Goal: Information Seeking & Learning: Learn about a topic

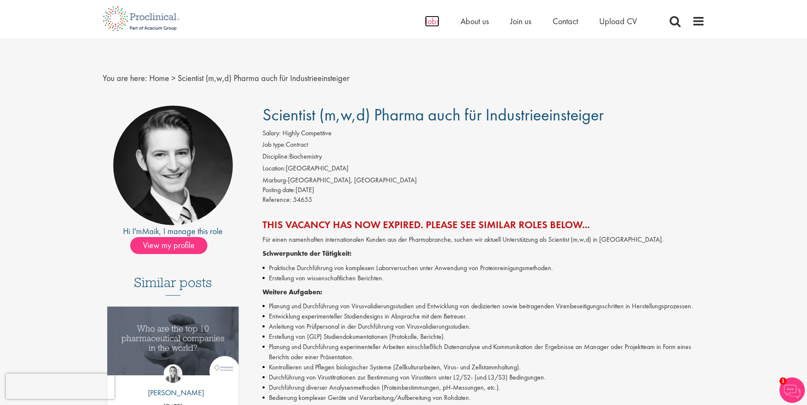
click at [433, 23] on span "Jobs" at bounding box center [432, 21] width 14 height 11
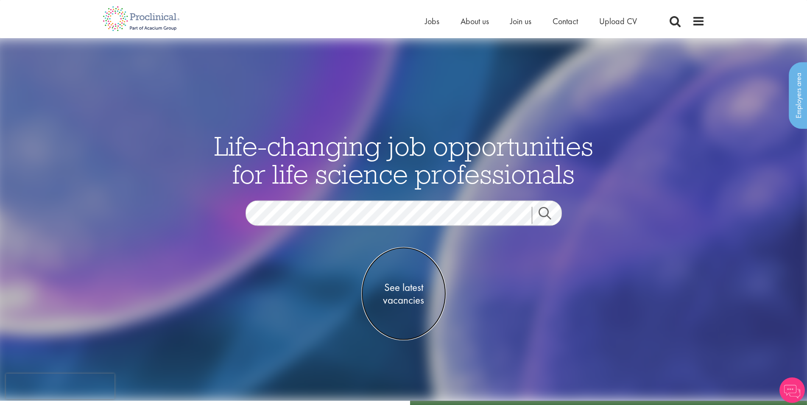
click at [396, 288] on span "See latest vacancies" at bounding box center [403, 293] width 85 height 25
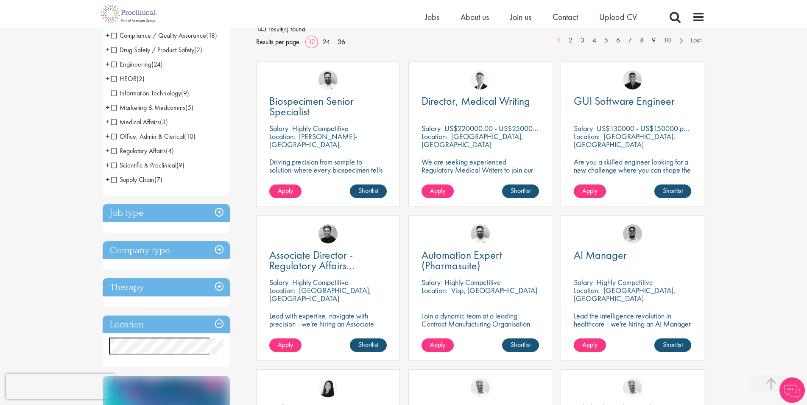
scroll to position [173, 0]
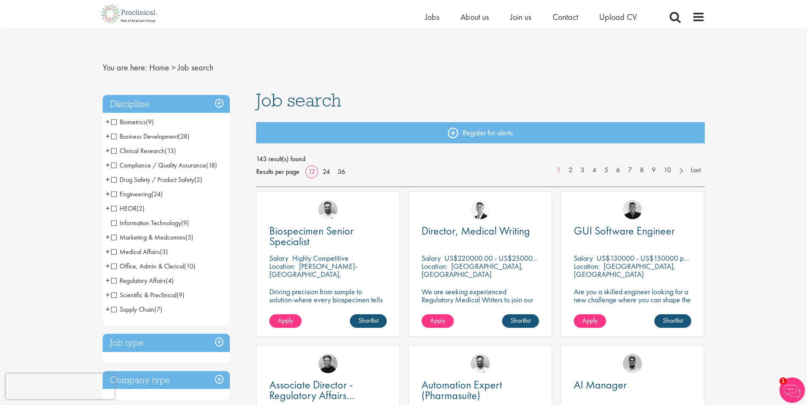
scroll to position [87, 0]
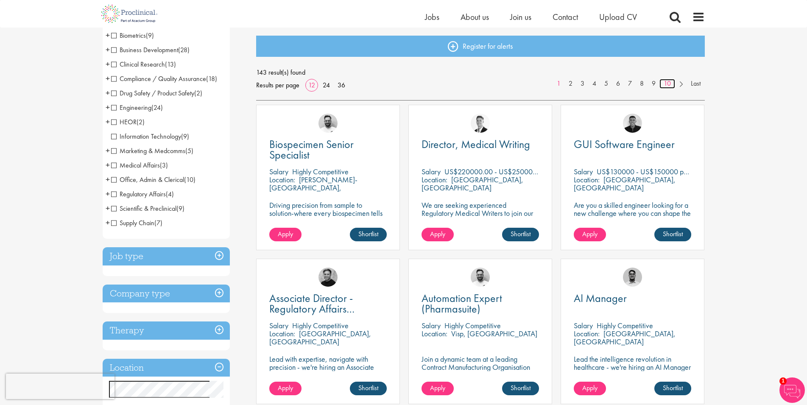
click at [662, 85] on link "10" at bounding box center [668, 84] width 16 height 10
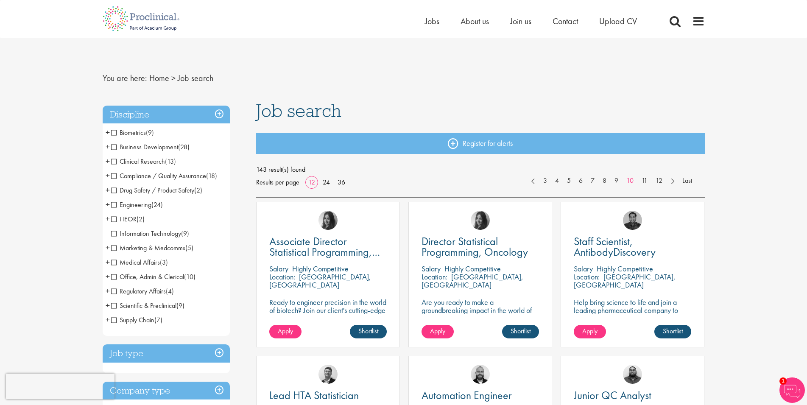
click at [113, 176] on span "Compliance / Quality Assurance" at bounding box center [158, 175] width 95 height 9
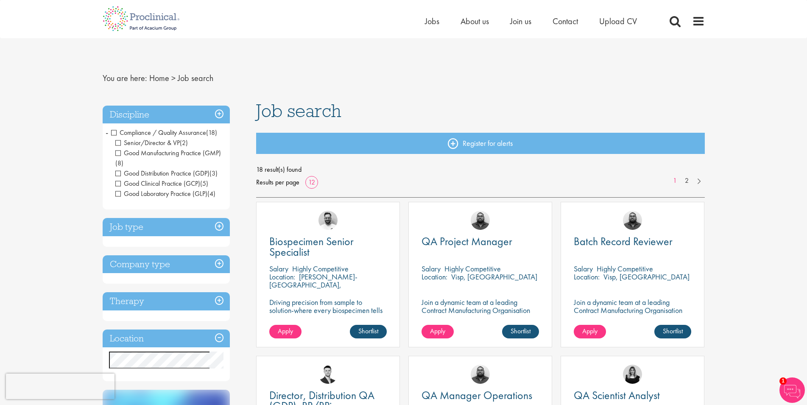
click at [113, 130] on span "Compliance / Quality Assurance" at bounding box center [158, 132] width 95 height 9
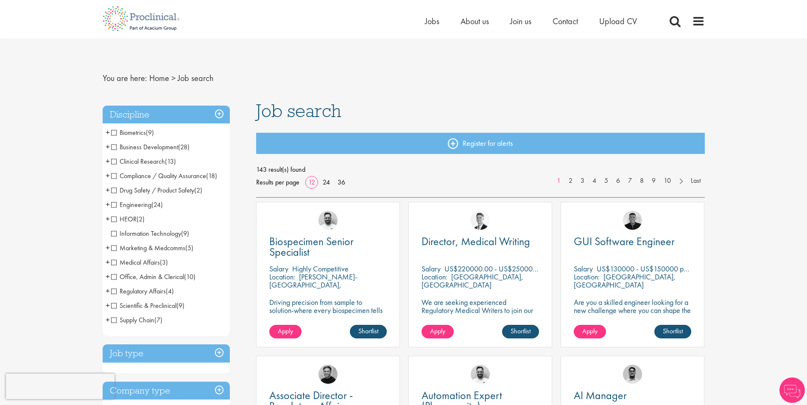
click at [208, 356] on h3 "Job type" at bounding box center [166, 353] width 127 height 18
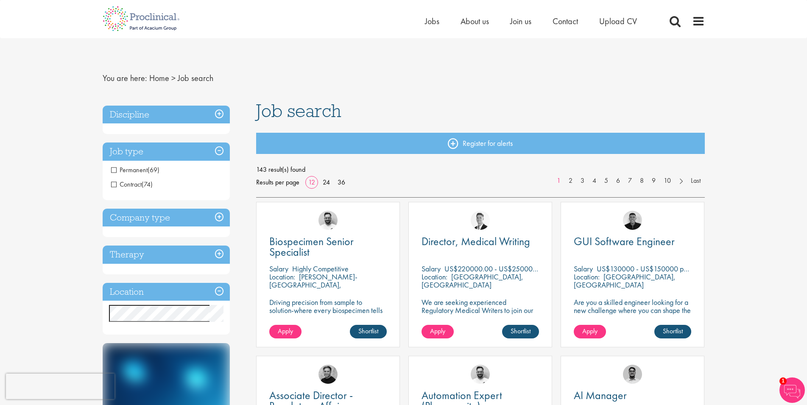
click at [217, 217] on h3 "Company type" at bounding box center [166, 218] width 127 height 18
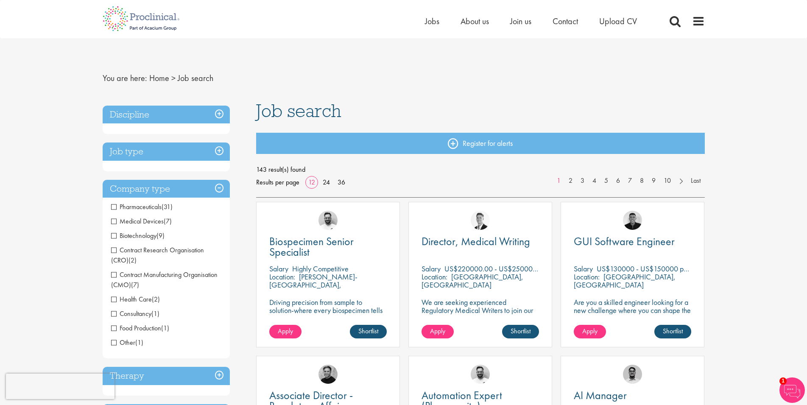
click at [112, 206] on span "Pharmaceuticals" at bounding box center [136, 206] width 50 height 9
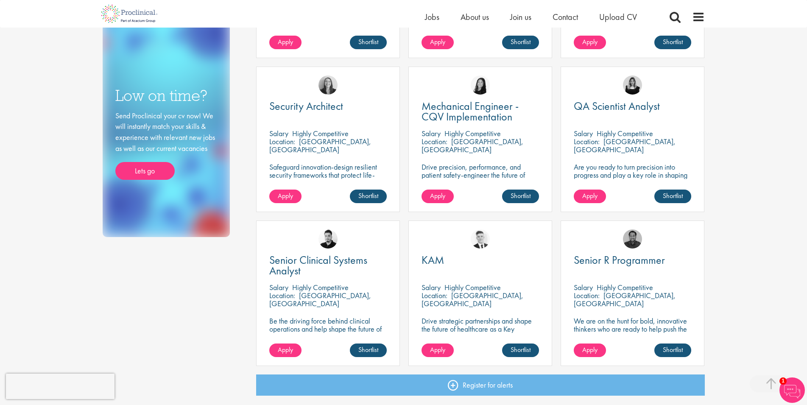
scroll to position [519, 0]
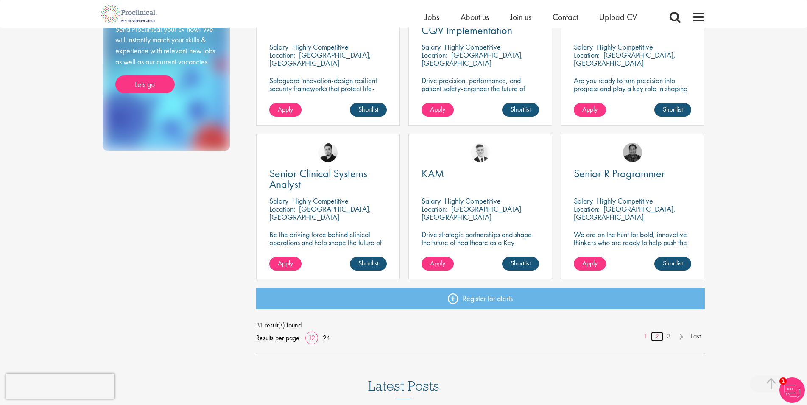
click at [657, 335] on link "2" at bounding box center [657, 337] width 12 height 10
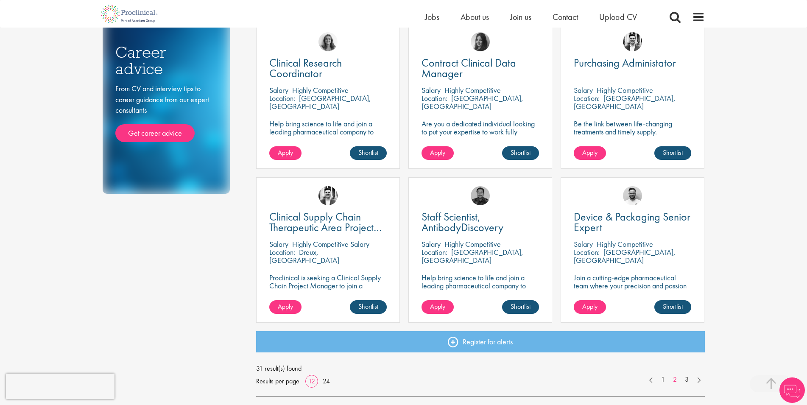
scroll to position [519, 0]
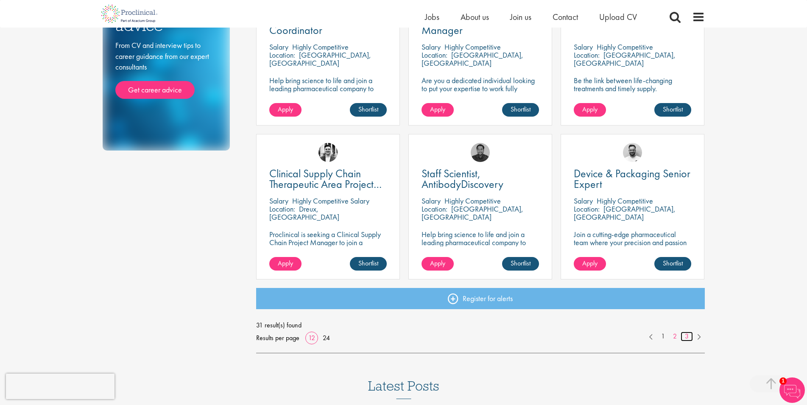
click at [687, 335] on link "3" at bounding box center [687, 337] width 12 height 10
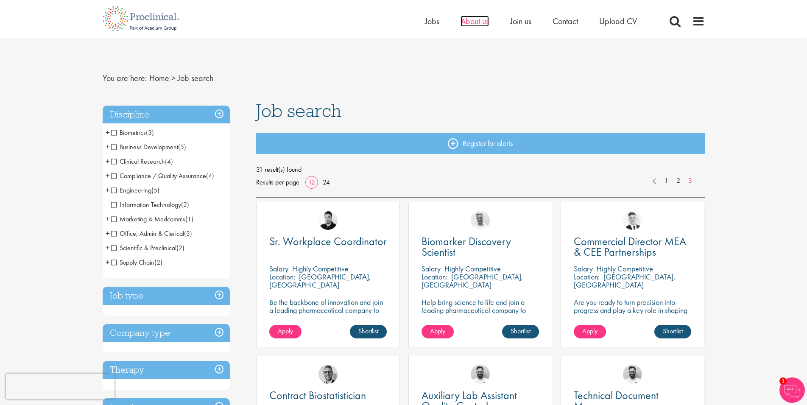
click at [465, 23] on span "About us" at bounding box center [475, 21] width 28 height 11
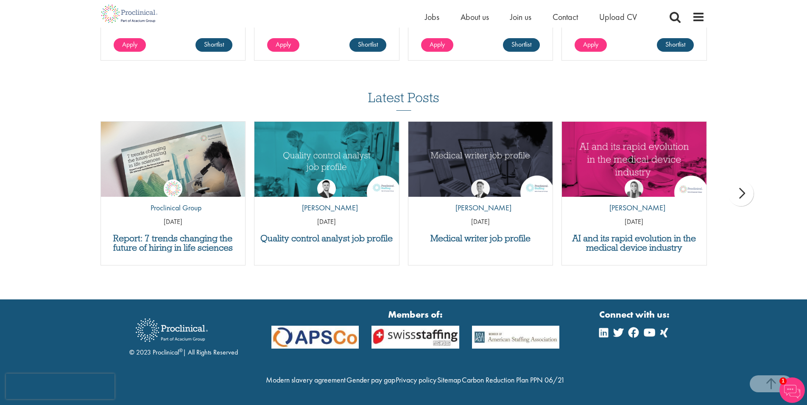
scroll to position [1259, 0]
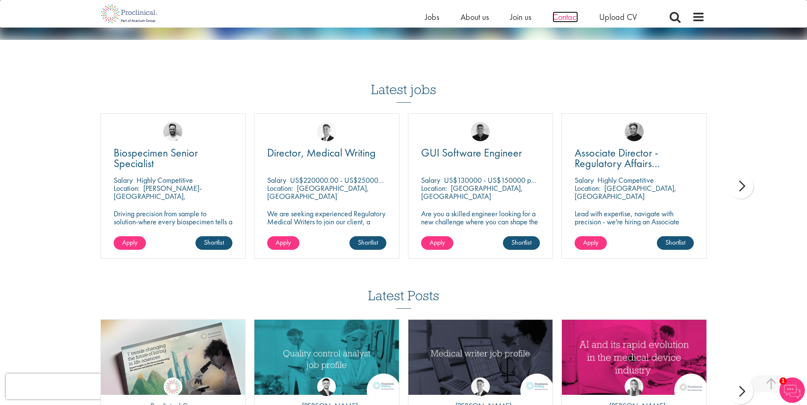
click at [565, 15] on span "Contact" at bounding box center [565, 16] width 25 height 11
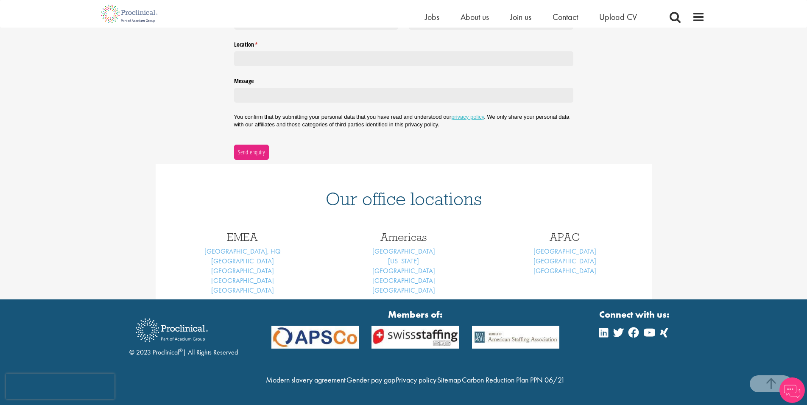
scroll to position [226, 0]
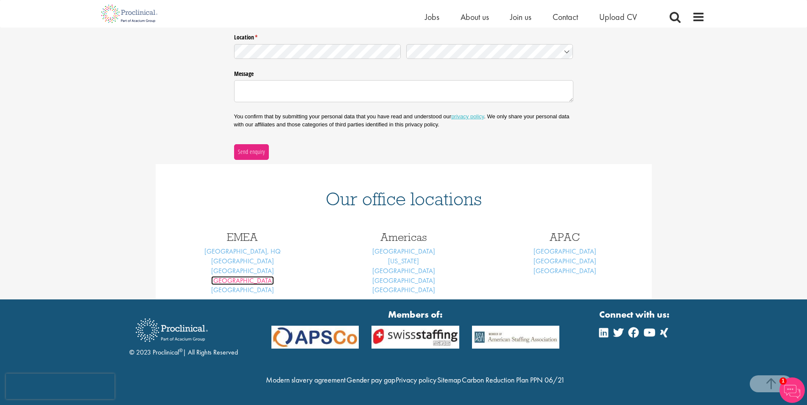
click at [248, 276] on link "Frankfurt" at bounding box center [242, 280] width 63 height 9
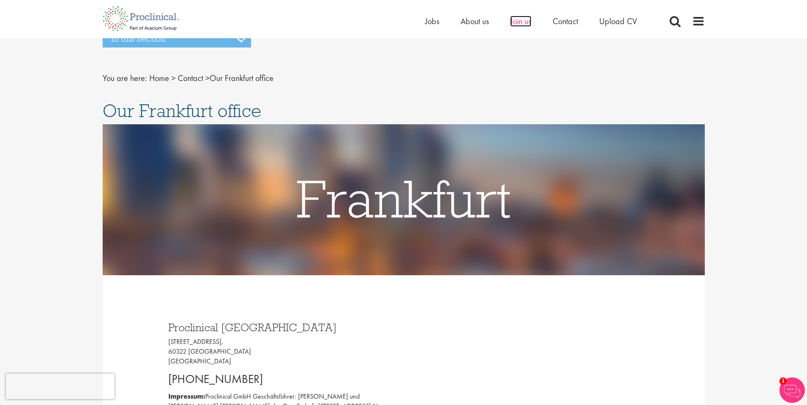
click at [528, 25] on span "Join us" at bounding box center [520, 21] width 21 height 11
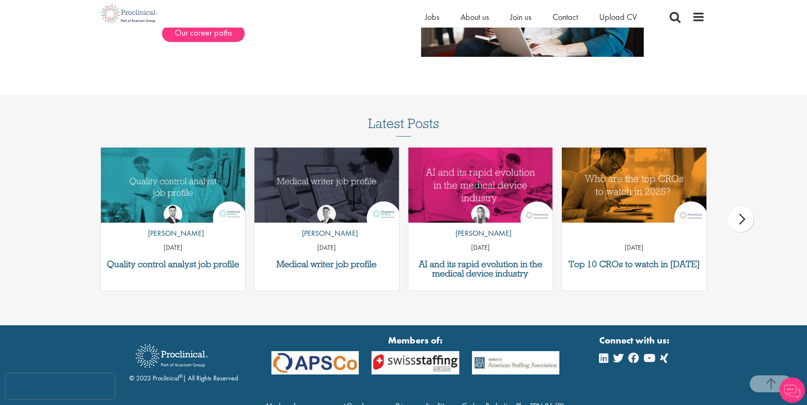
scroll to position [1082, 0]
